Goal: Book appointment/travel/reservation

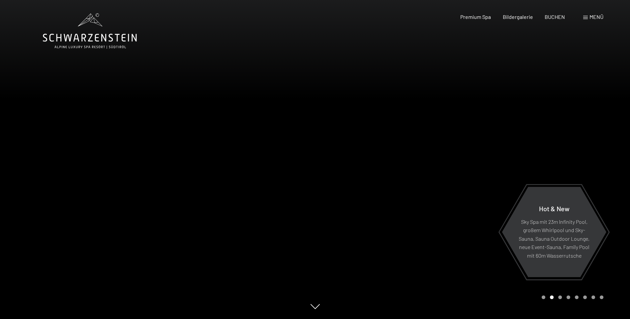
click at [560, 298] on div "Carousel Page 3" at bounding box center [560, 298] width 4 height 4
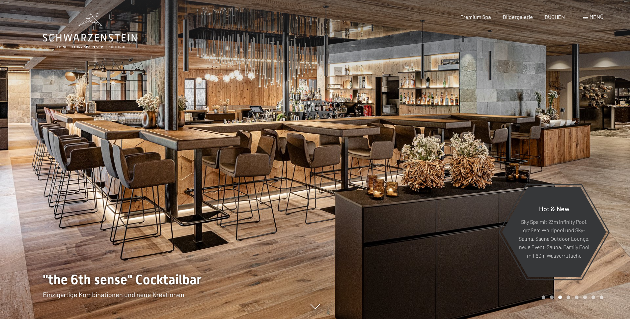
click at [568, 297] on div "Carousel Page 4" at bounding box center [568, 298] width 4 height 4
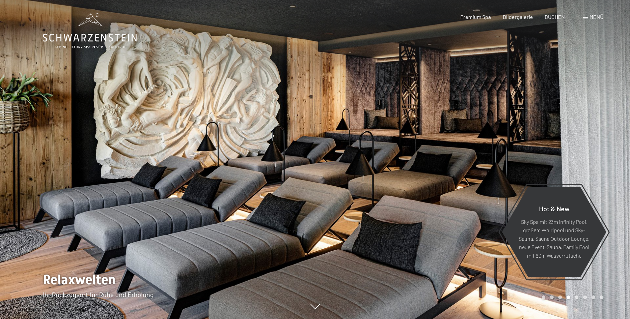
click at [578, 297] on div "Carousel Pagination" at bounding box center [571, 298] width 64 height 4
click at [578, 299] on div "Carousel Pagination" at bounding box center [571, 298] width 64 height 4
click at [577, 299] on div "Carousel Page 5" at bounding box center [577, 298] width 4 height 4
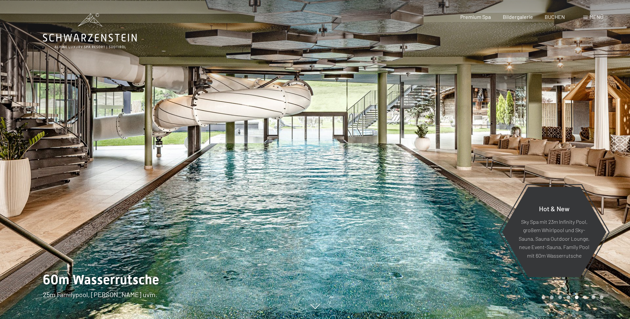
click at [584, 298] on div "Carousel Page 6" at bounding box center [585, 298] width 4 height 4
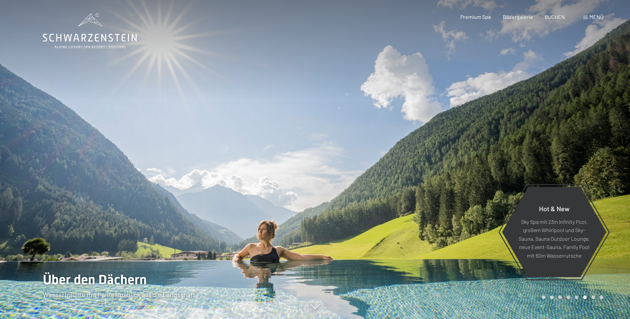
click at [594, 298] on div "Carousel Page 7" at bounding box center [593, 298] width 4 height 4
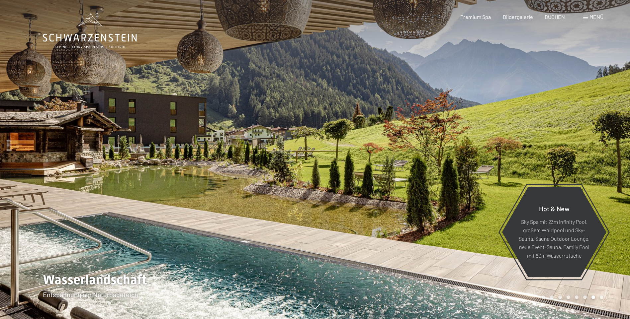
click at [601, 298] on div "Carousel Page 8" at bounding box center [601, 298] width 4 height 4
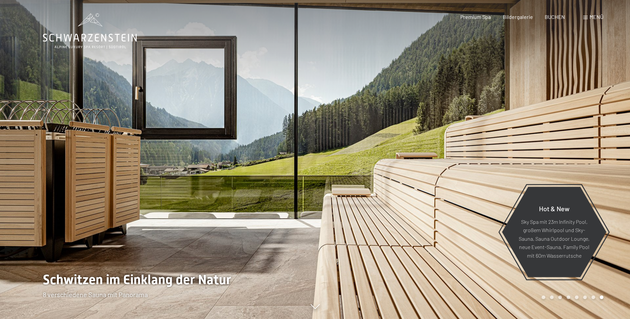
click at [542, 297] on div "Carousel Page 1" at bounding box center [543, 298] width 4 height 4
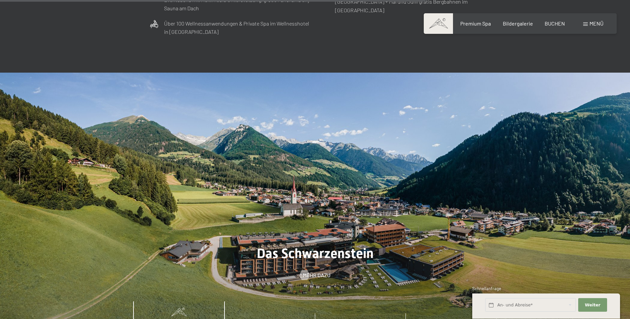
scroll to position [2290, 0]
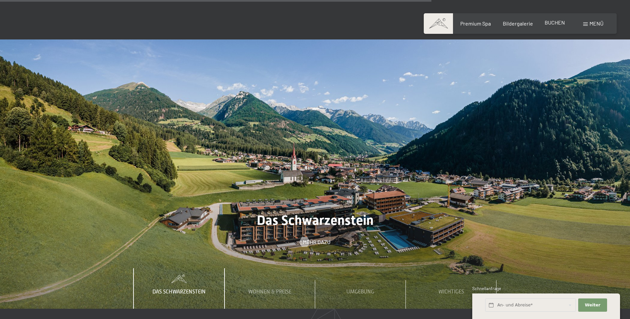
click at [558, 23] on span "BUCHEN" at bounding box center [554, 22] width 20 height 6
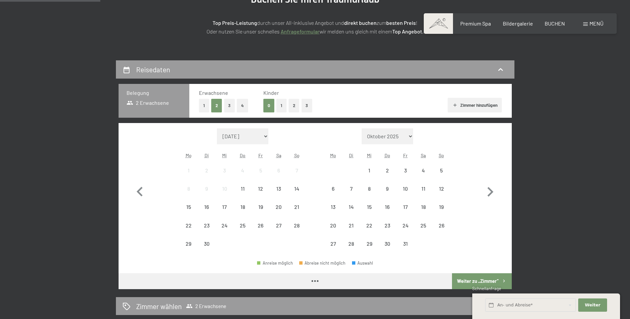
scroll to position [100, 0]
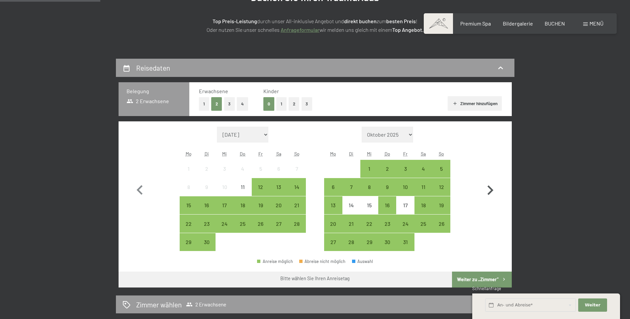
click at [484, 190] on icon "button" at bounding box center [489, 190] width 19 height 19
select select "2025-10-01"
select select "2025-11-01"
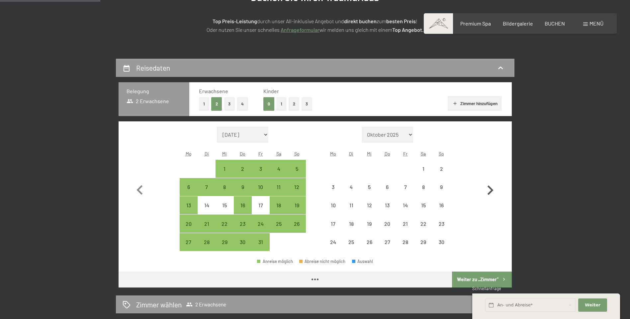
select select "2025-10-01"
select select "2025-11-01"
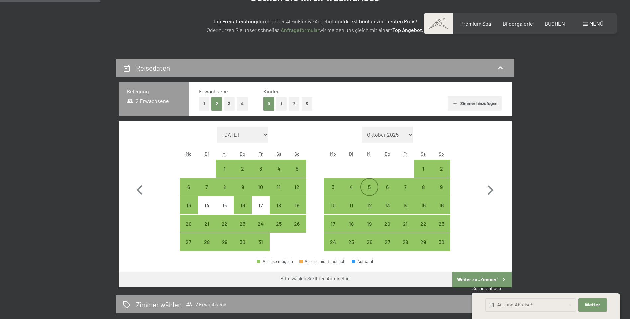
click at [369, 189] on div "5" at bounding box center [369, 193] width 17 height 17
select select "2025-10-01"
select select "2025-11-01"
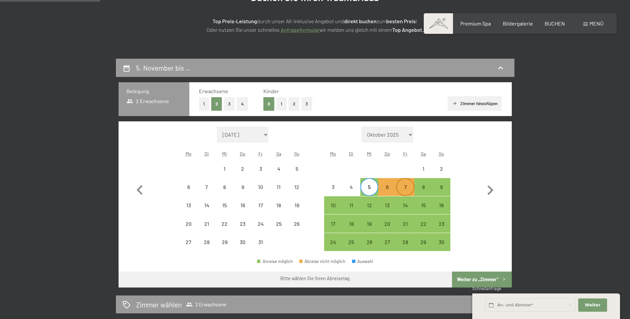
click at [409, 188] on div "7" at bounding box center [405, 193] width 17 height 17
select select "2025-10-01"
select select "2025-11-01"
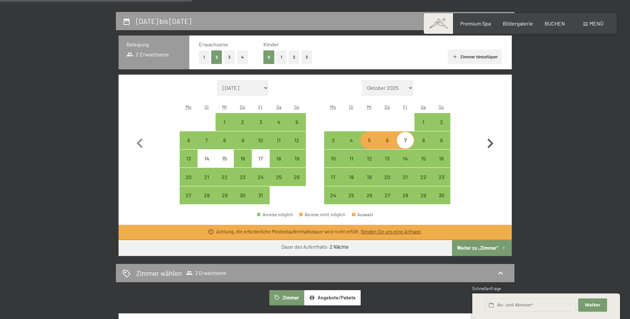
scroll to position [232, 0]
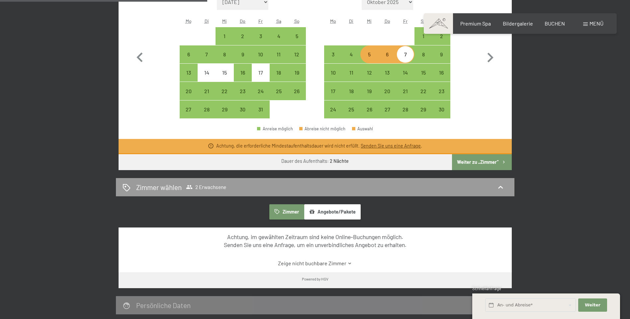
click at [472, 157] on button "Weiter zu „Zimmer“" at bounding box center [481, 162] width 59 height 16
select select "2025-10-01"
select select "2025-11-01"
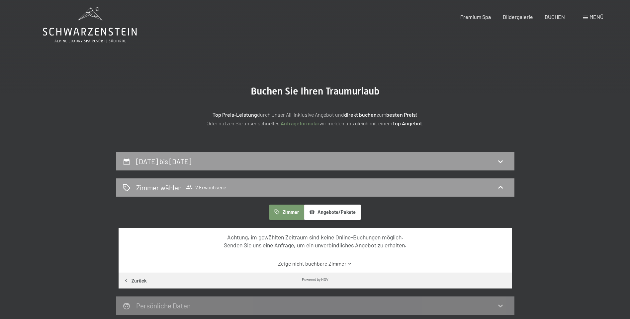
scroll to position [0, 0]
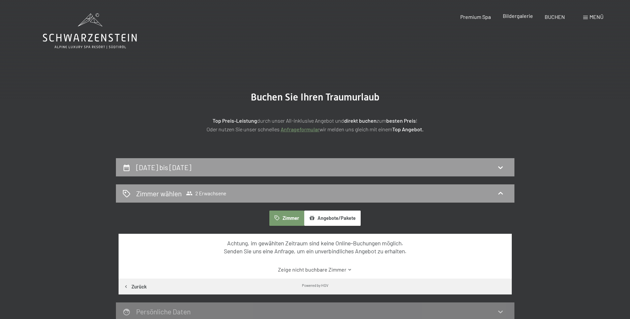
click at [515, 17] on span "Bildergalerie" at bounding box center [518, 16] width 30 height 6
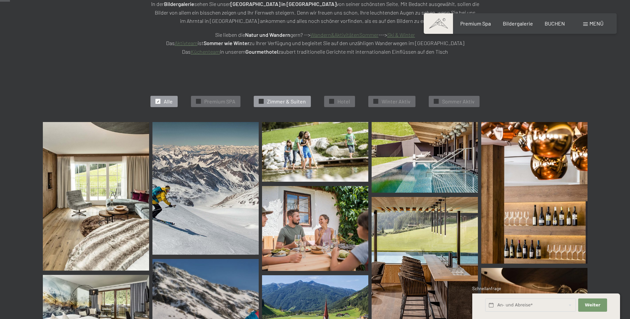
click at [285, 98] on span "Zimmer & Suiten" at bounding box center [286, 101] width 39 height 7
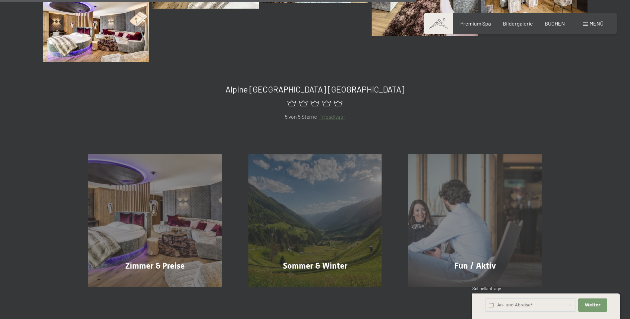
scroll to position [532, 0]
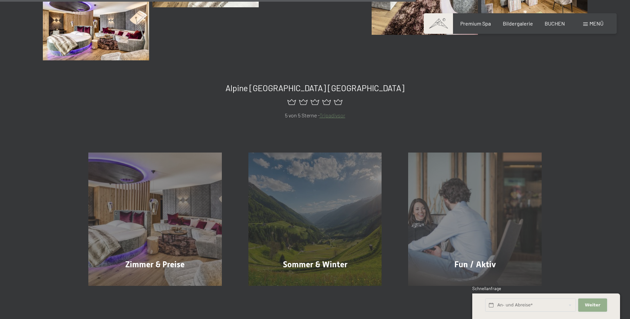
click at [594, 302] on button "Weiter Adressfelder ausblenden" at bounding box center [592, 306] width 29 height 14
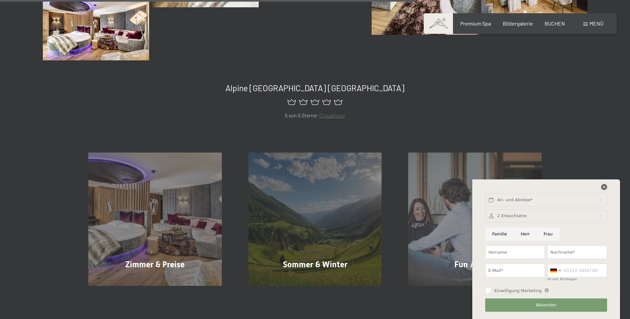
click at [602, 186] on icon at bounding box center [604, 187] width 6 height 6
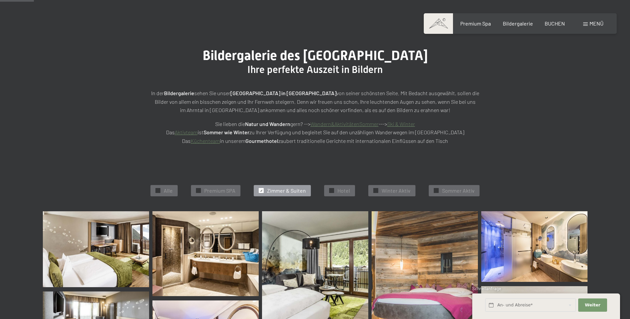
scroll to position [0, 0]
